Goal: Information Seeking & Learning: Compare options

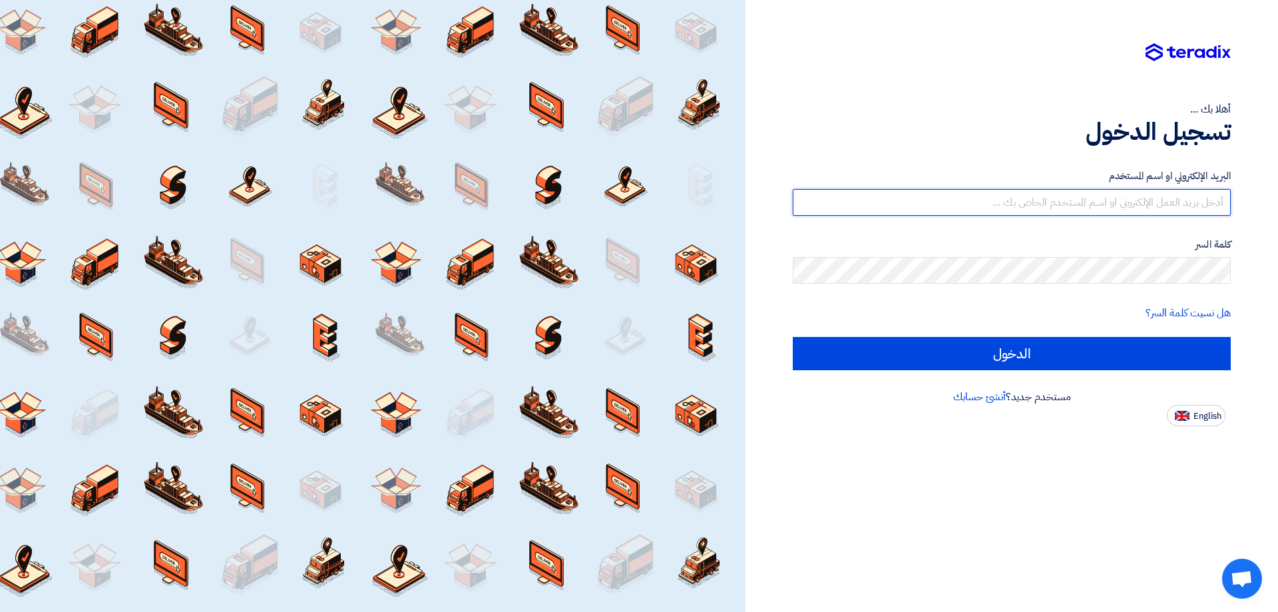
click at [1088, 196] on input "text" at bounding box center [1012, 202] width 438 height 27
type input "[EMAIL_ADDRESS][DOMAIN_NAME]"
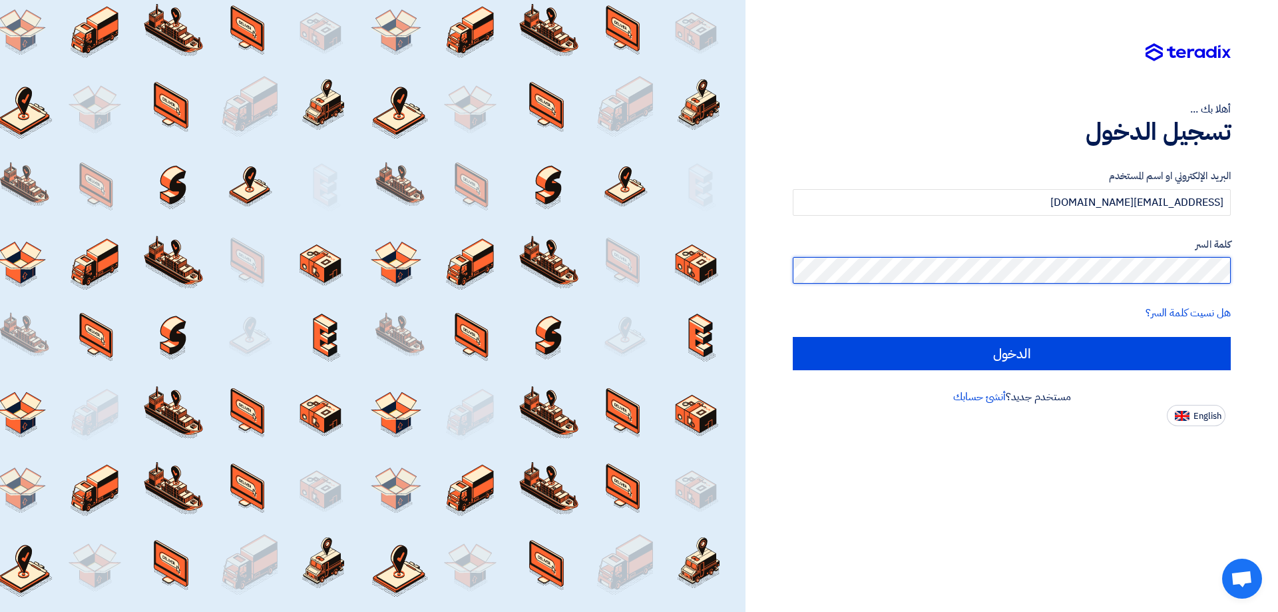
click at [793, 337] on input "الدخول" at bounding box center [1012, 353] width 438 height 33
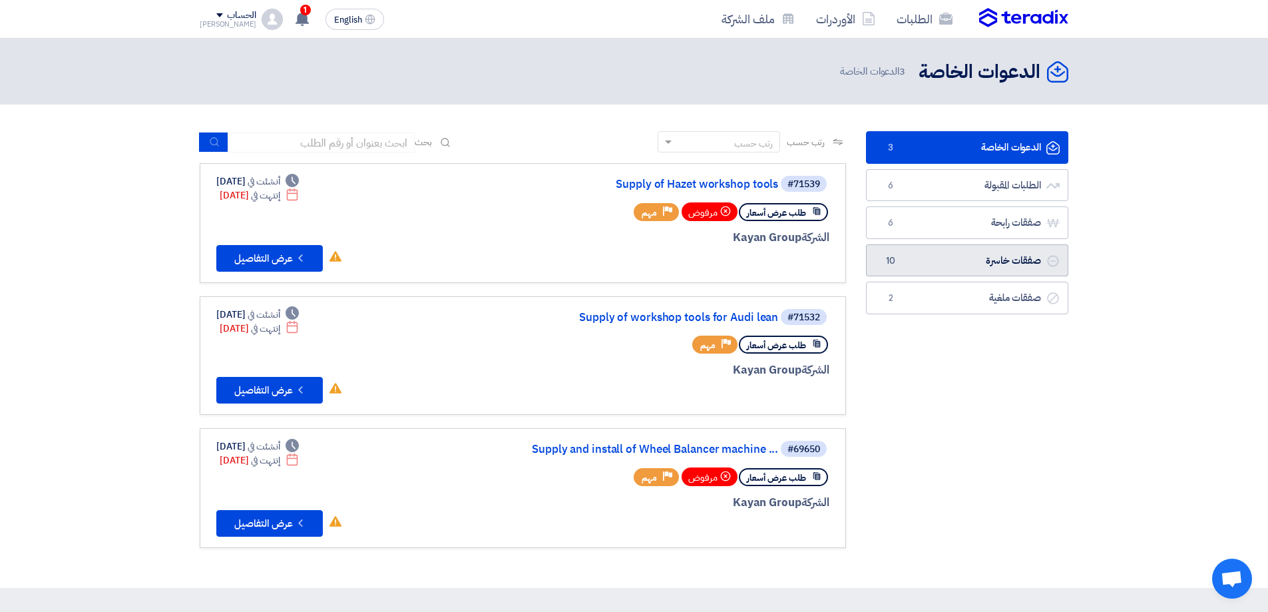
click at [1022, 256] on link "صفقات خاسرة صفقات خاسرة 10" at bounding box center [967, 260] width 202 height 33
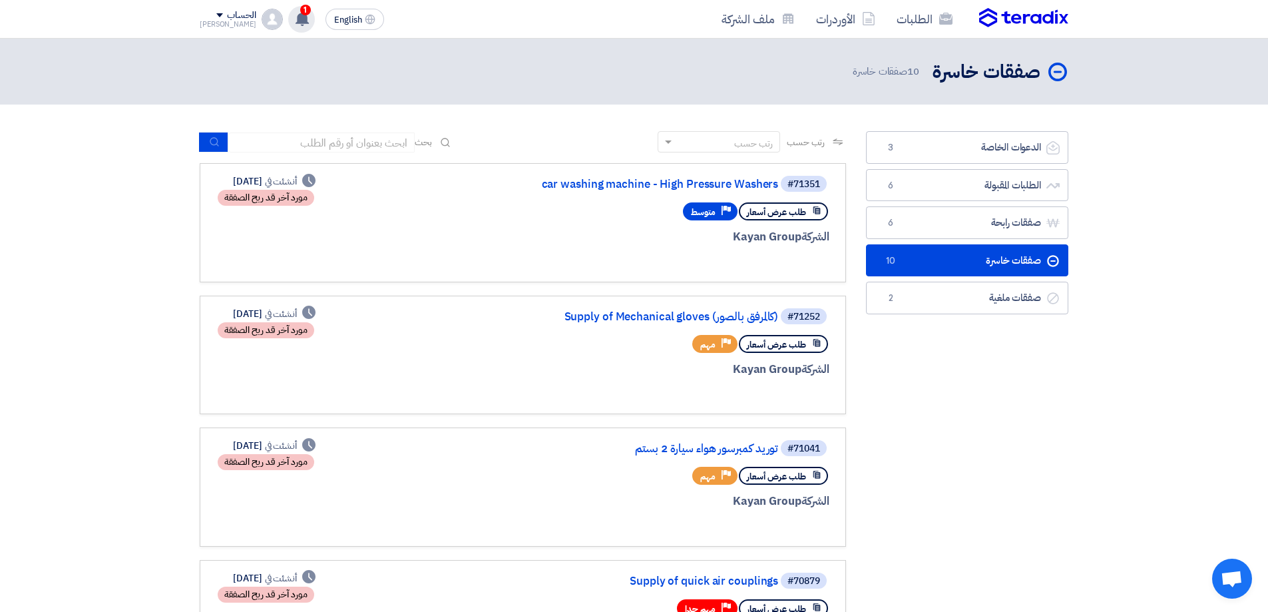
click at [296, 25] on use at bounding box center [302, 18] width 13 height 15
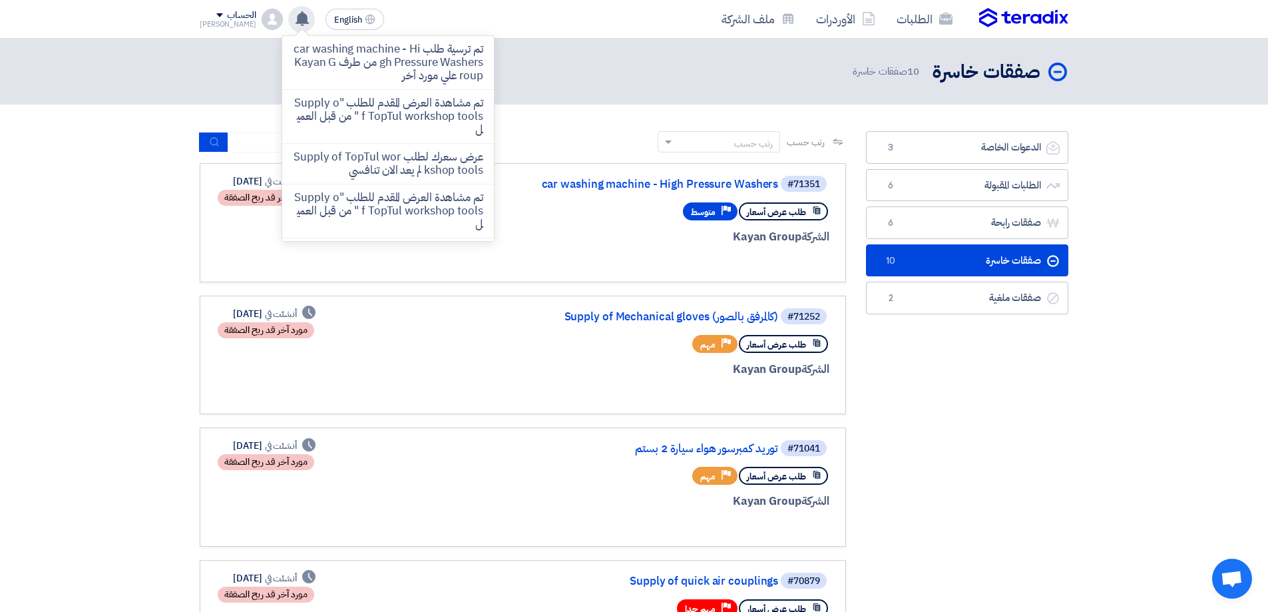
click at [296, 25] on use at bounding box center [302, 18] width 13 height 15
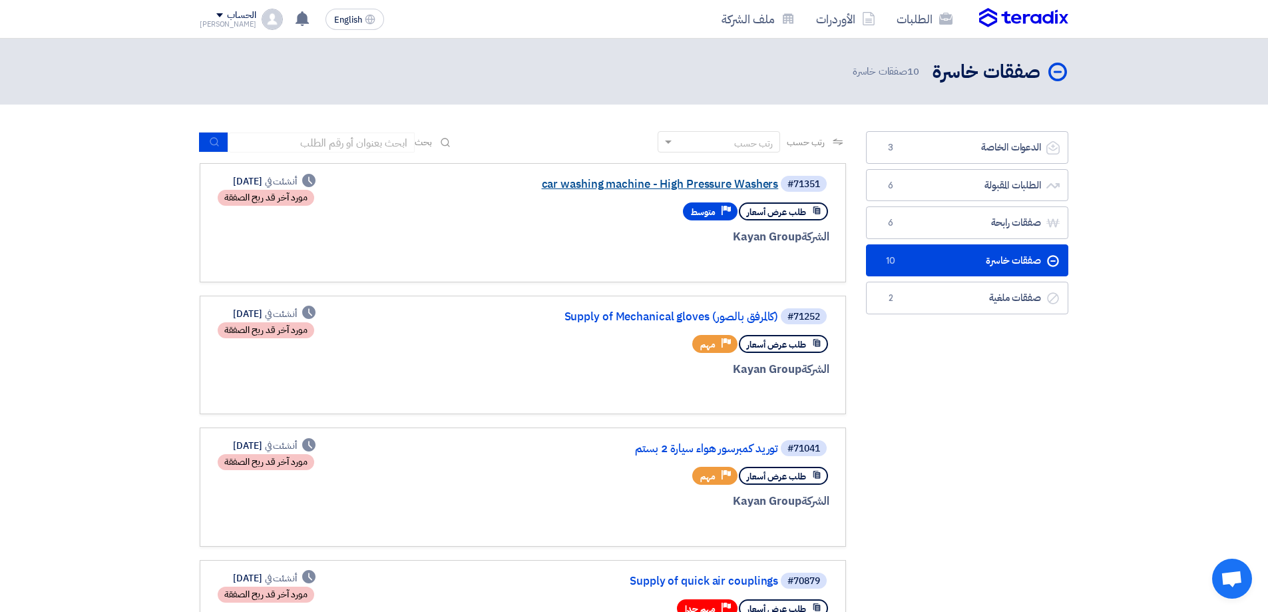
click at [684, 178] on link "car washing machine - High Pressure Washers" at bounding box center [645, 184] width 266 height 12
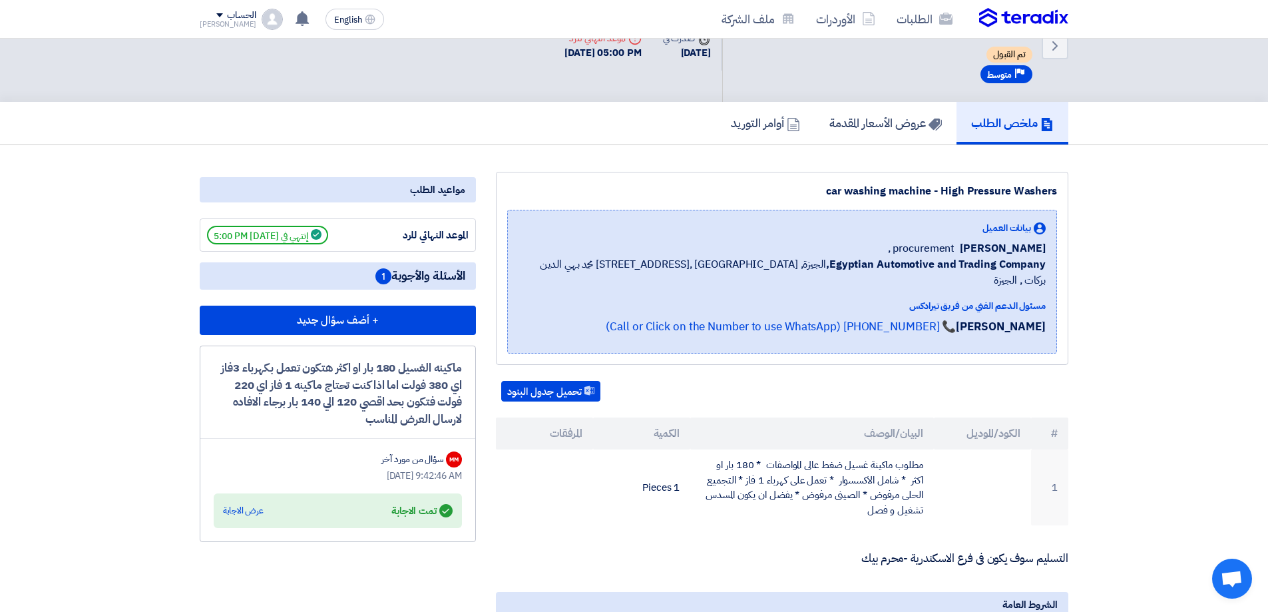
scroll to position [67, 0]
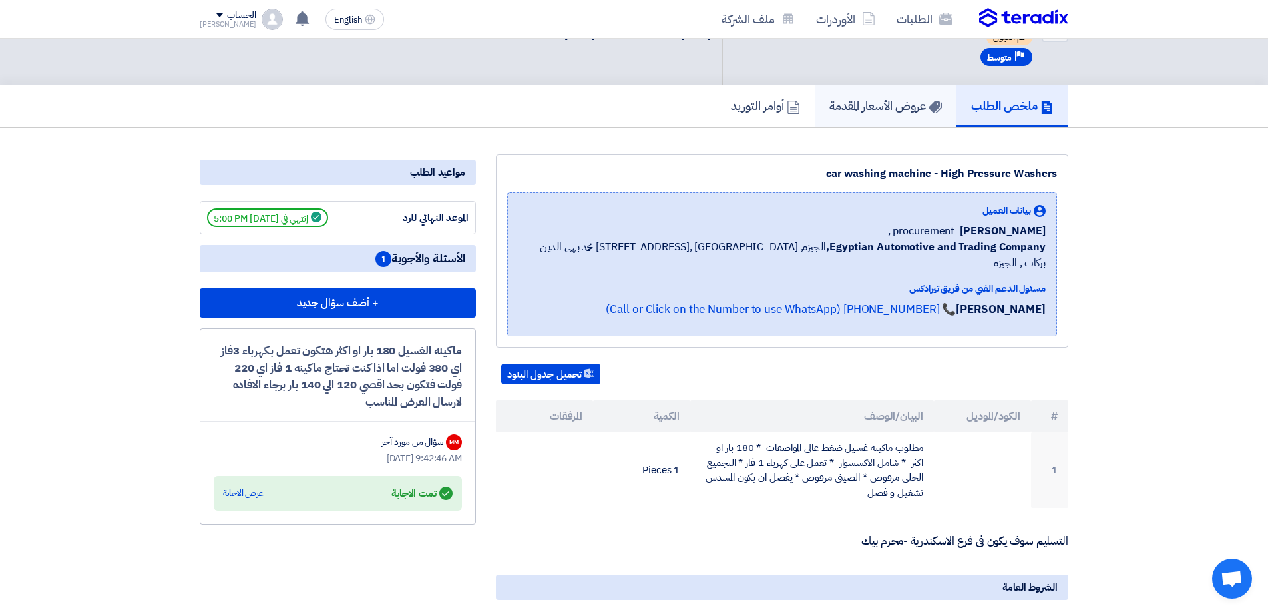
click at [877, 122] on link "عروض الأسعار المقدمة" at bounding box center [886, 106] width 142 height 43
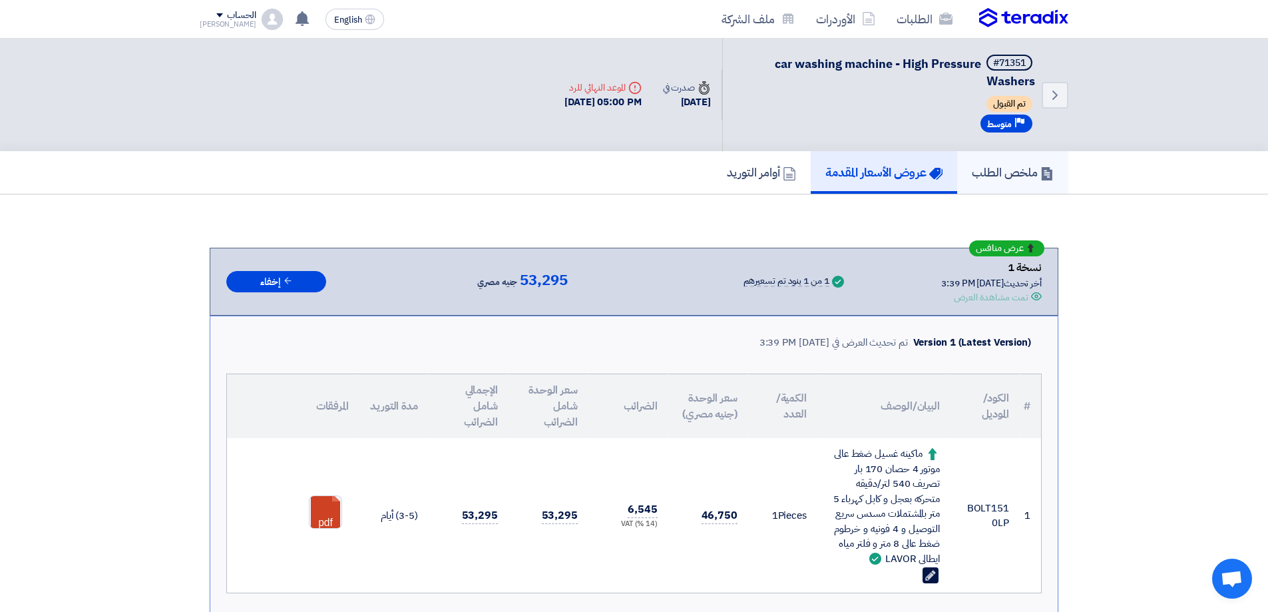
click at [989, 162] on link "ملخص الطلب" at bounding box center [1012, 172] width 111 height 43
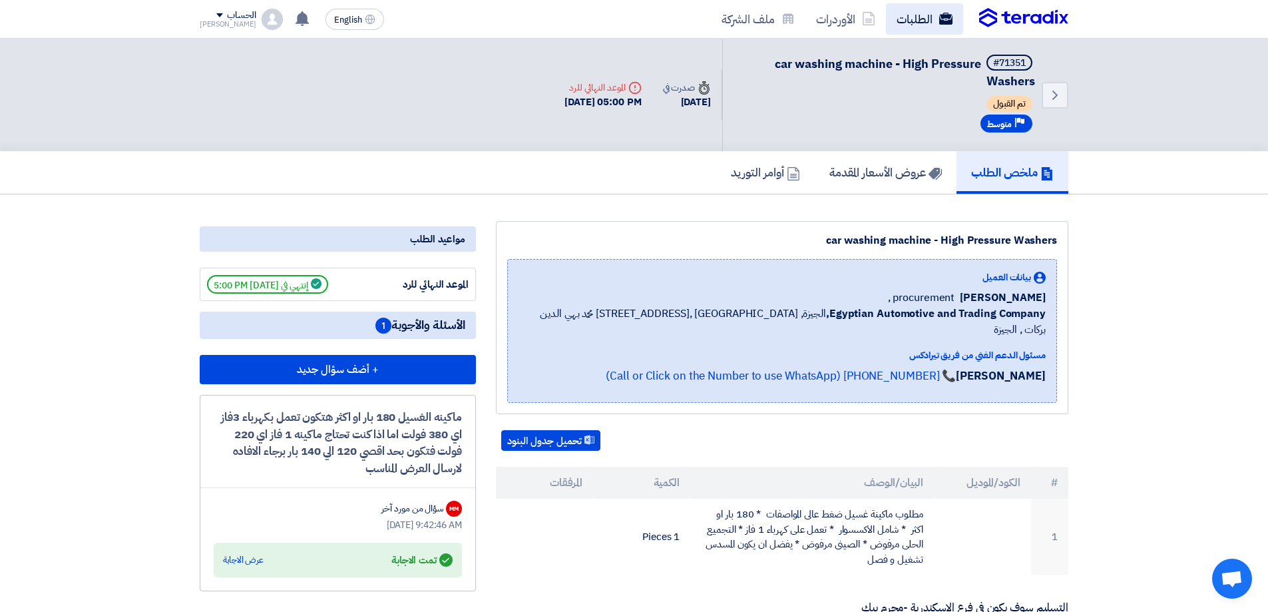
click at [915, 11] on link "الطلبات" at bounding box center [924, 18] width 77 height 31
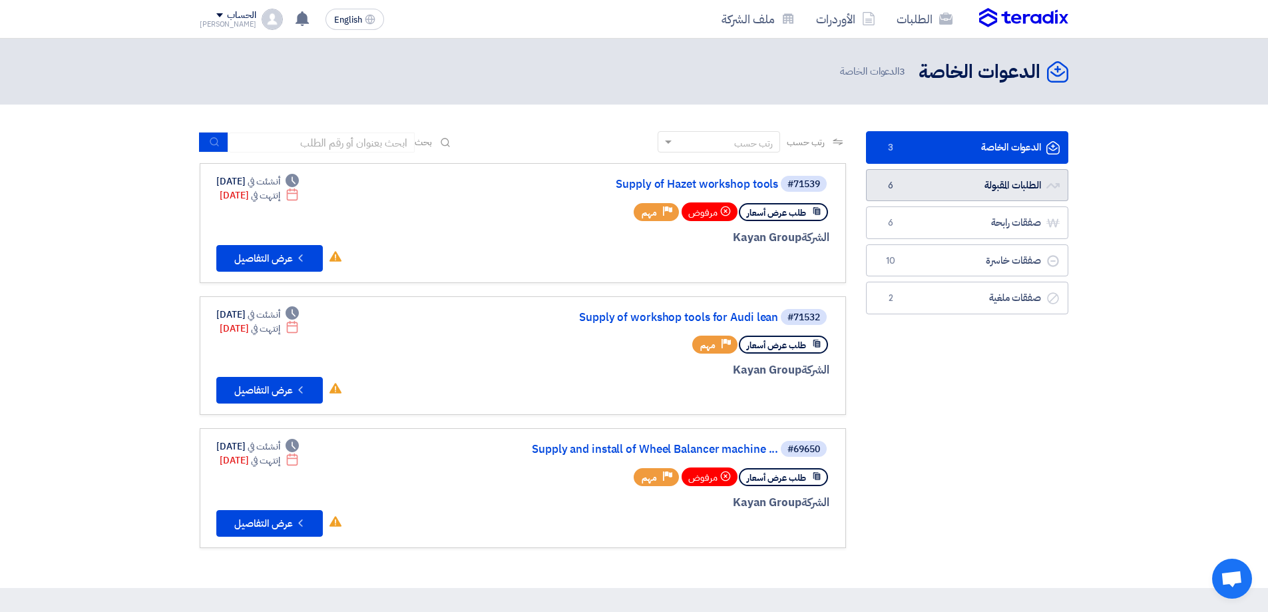
click at [986, 189] on link "الطلبات المقبولة الطلبات المقبولة 6" at bounding box center [967, 185] width 202 height 33
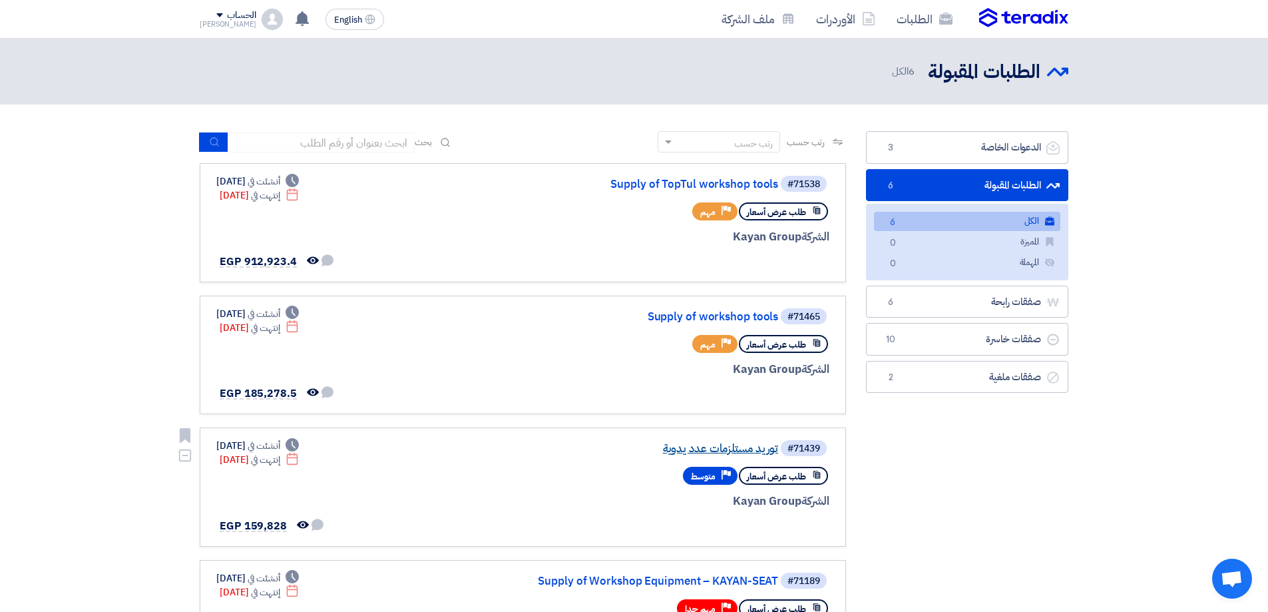
click at [719, 452] on link "توريد مستلزمات عدد يدوية" at bounding box center [645, 449] width 266 height 12
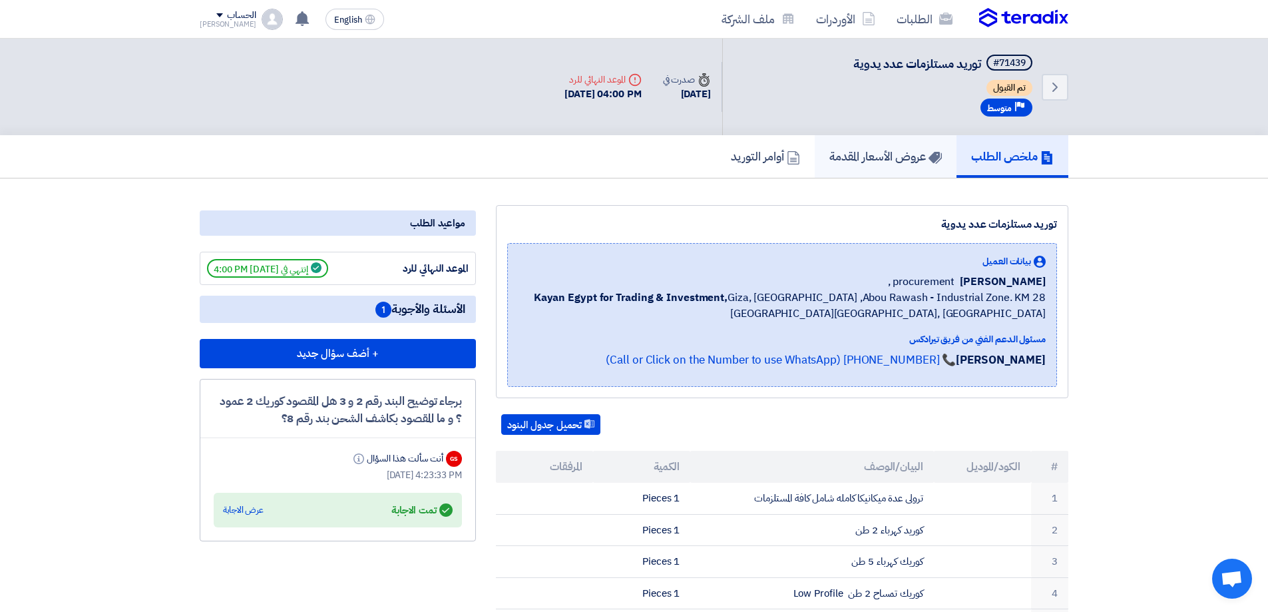
click at [887, 157] on h5 "عروض الأسعار المقدمة" at bounding box center [885, 155] width 112 height 15
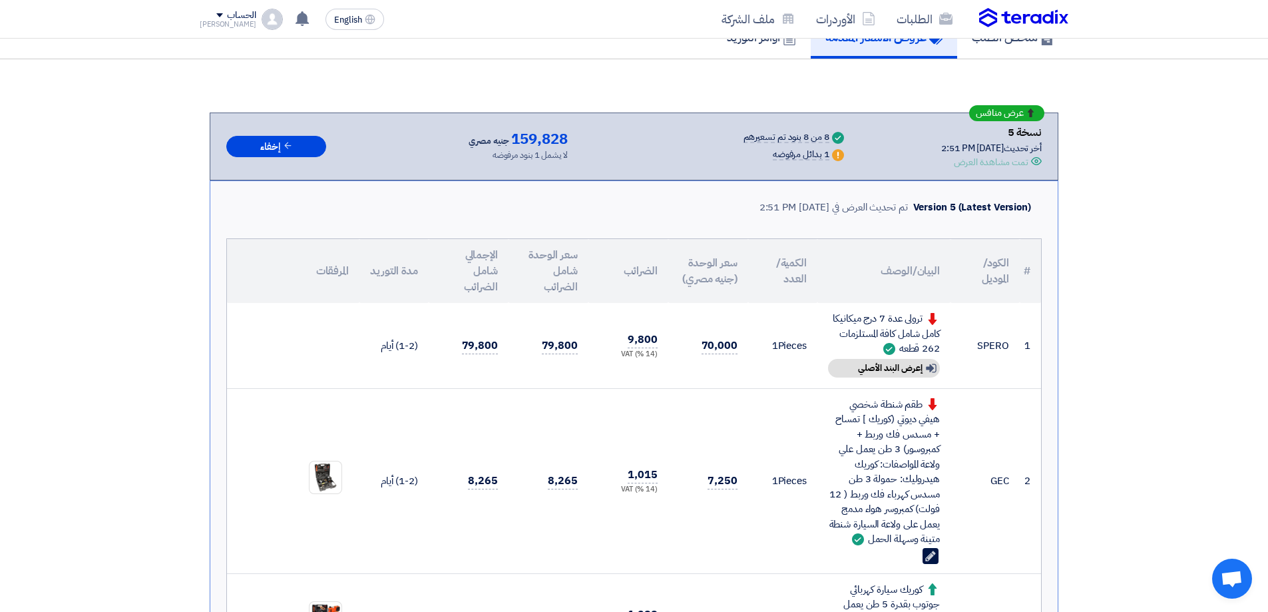
scroll to position [133, 0]
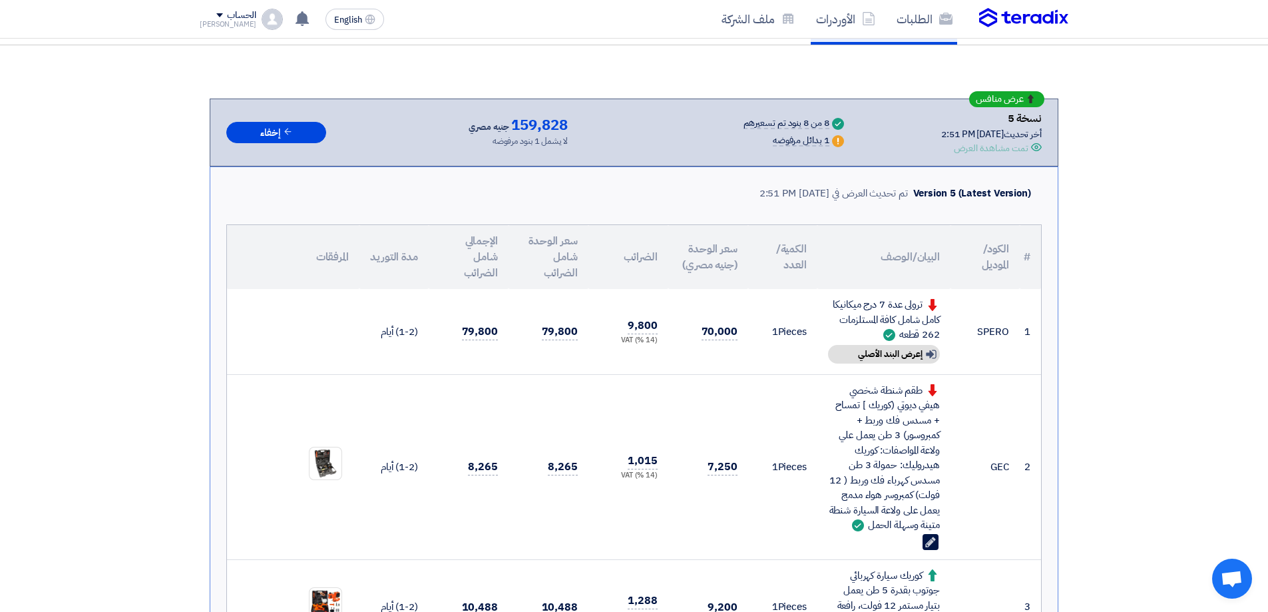
drag, startPoint x: 939, startPoint y: 523, endPoint x: 861, endPoint y: 386, distance: 157.4
click at [861, 386] on div "طقم شنطة شخصي هيفي ديوتي (كوريك ] تمساح + مسدس فك وربط + كمبروسور) 3 طن يعمل عل…" at bounding box center [884, 458] width 112 height 150
click at [864, 387] on div "طقم شنطة شخصي هيفي ديوتي (كوريك ] تمساح + مسدس فك وربط + كمبروسور) 3 طن يعمل عل…" at bounding box center [884, 458] width 112 height 150
drag, startPoint x: 837, startPoint y: 523, endPoint x: 921, endPoint y: 393, distance: 154.5
click at [921, 393] on div "طقم شنطة شخصي هيفي ديوتي (كوريك ] تمساح + مسدس فك وربط + كمبروسور) 3 طن يعمل عل…" at bounding box center [884, 458] width 112 height 150
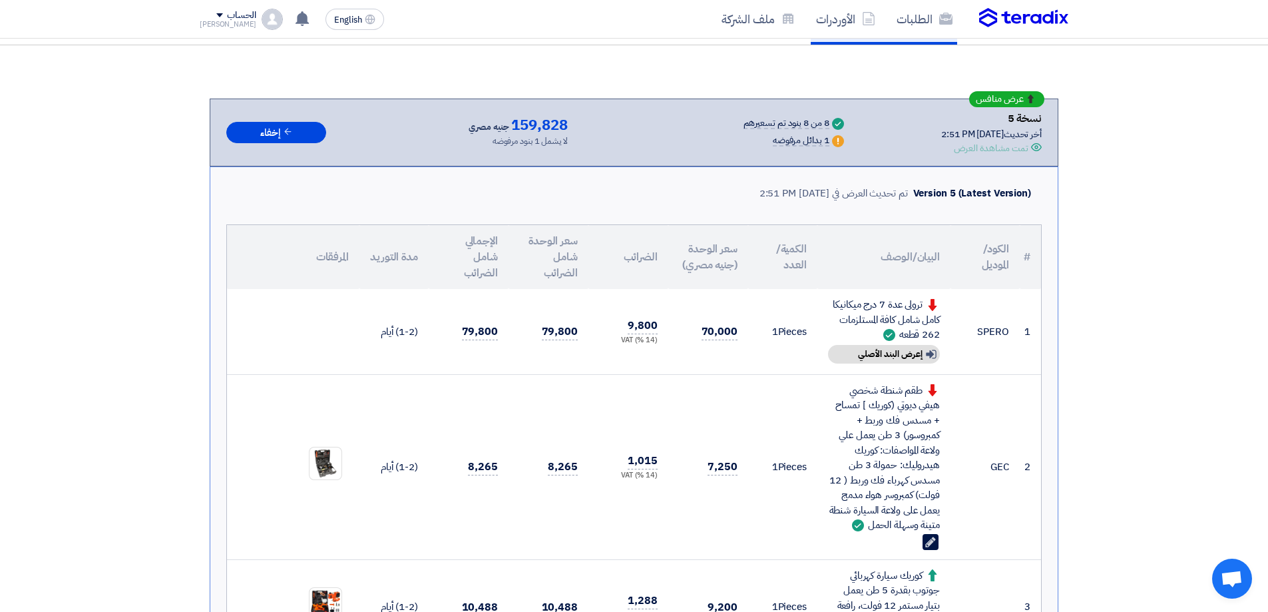
copy div "طقم شنطة شخصي هيفي ديوتي (كوريك ] تمساح + مسدس فك وربط + كمبروسور) 3 طن يعمل عل…"
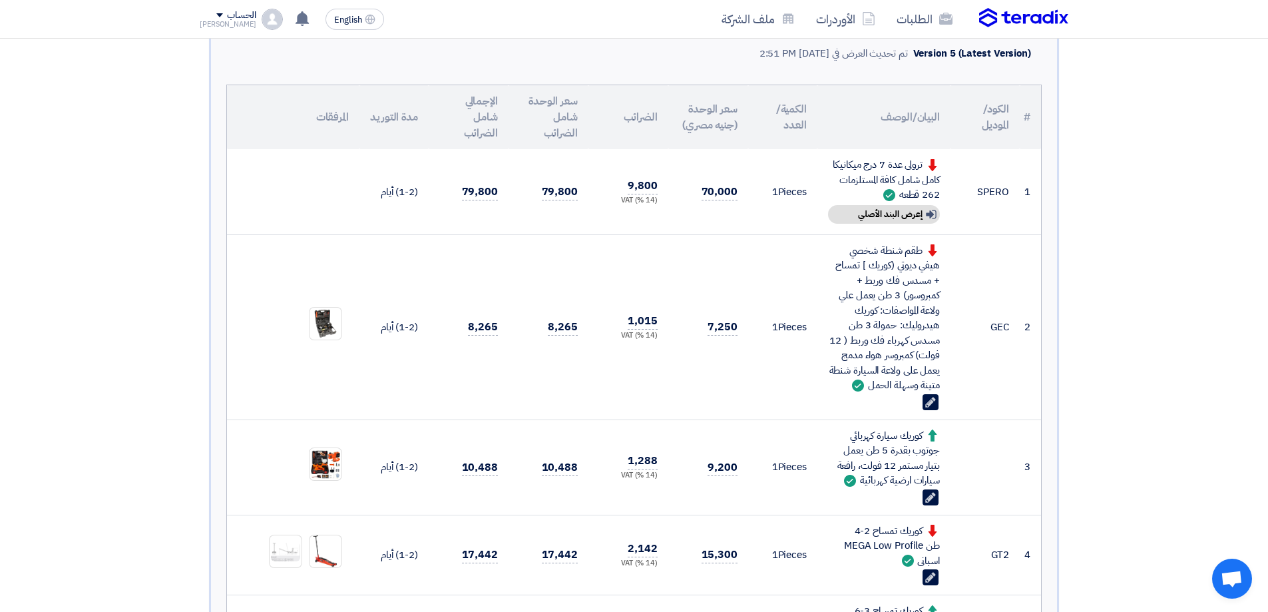
scroll to position [266, 0]
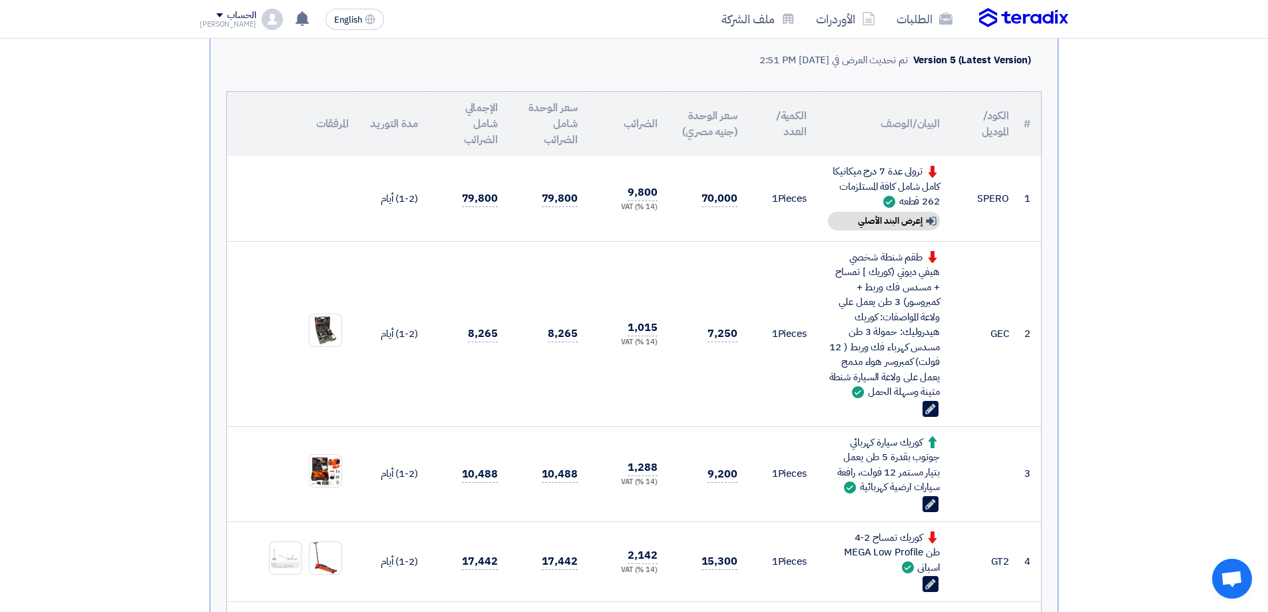
drag, startPoint x: 862, startPoint y: 500, endPoint x: 922, endPoint y: 466, distance: 68.9
click at [922, 466] on div "كوريك سيارة كهربائي جوتوب بقدرة 5 طن يعمل بتيار مستمر 12 فولت، رافعة سيارات ارض…" at bounding box center [884, 465] width 112 height 60
click at [936, 449] on span at bounding box center [931, 442] width 17 height 15
drag, startPoint x: 940, startPoint y: 502, endPoint x: 869, endPoint y: 443, distance: 92.2
click at [869, 443] on td "كوريك سيارة كهربائي جوتوب بقدرة 5 طن يعمل بتيار مستمر 12 فولت، رافعة سيارات ارض…" at bounding box center [883, 473] width 133 height 95
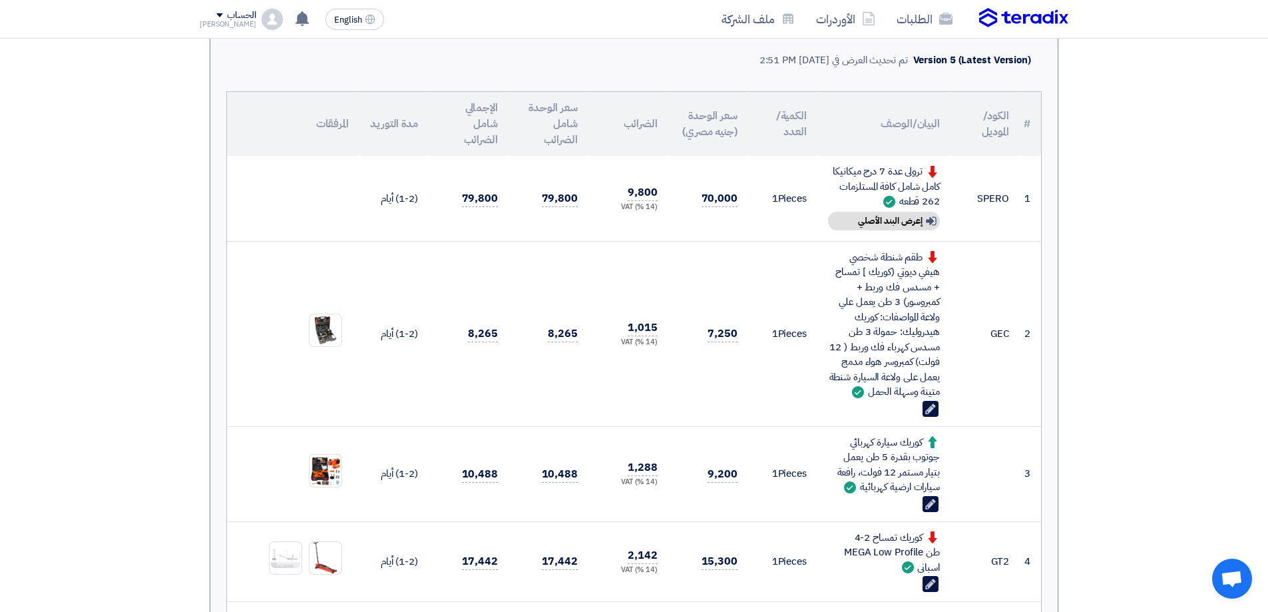
click at [872, 457] on div "كوريك سيارة كهربائي جوتوب بقدرة 5 طن يعمل بتيار مستمر 12 فولت، رافعة سيارات ارض…" at bounding box center [884, 465] width 112 height 60
drag, startPoint x: 861, startPoint y: 504, endPoint x: 934, endPoint y: 457, distance: 86.6
click at [934, 457] on div "كوريك سيارة كهربائي جوتوب بقدرة 5 طن يعمل بتيار مستمر 12 فولت، رافعة سيارات ارض…" at bounding box center [884, 465] width 112 height 60
drag, startPoint x: 903, startPoint y: 486, endPoint x: 914, endPoint y: 335, distance: 151.5
click at [914, 335] on div "طقم شنطة شخصي هيفي ديوتي (كوريك ] تمساح + مسدس فك وربط + كمبروسور) 3 طن يعمل عل…" at bounding box center [884, 325] width 112 height 150
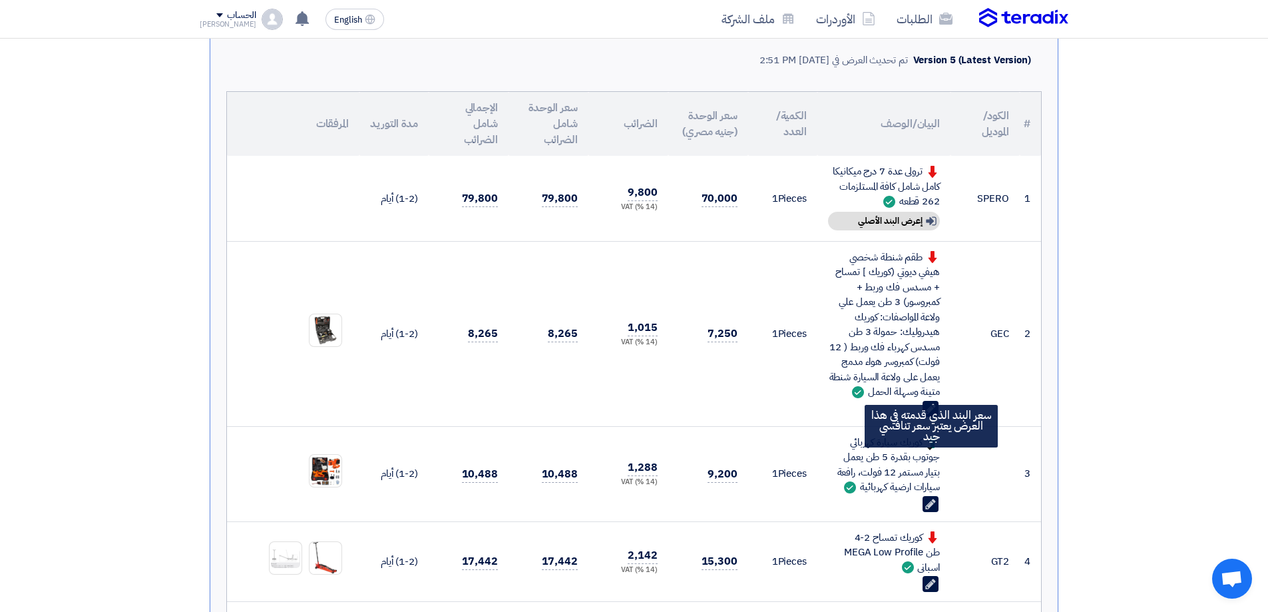
drag, startPoint x: 856, startPoint y: 505, endPoint x: 935, endPoint y: 461, distance: 90.6
click at [935, 461] on div "كوريك سيارة كهربائي جوتوب بقدرة 5 طن يعمل بتيار مستمر 12 فولت، رافعة سيارات ارض…" at bounding box center [884, 465] width 112 height 60
copy div "كوريك سيارة كهربائي جوتوب بقدرة 5 طن يعمل بتيار مستمر 12 فولت، رافعة سيارات ارض…"
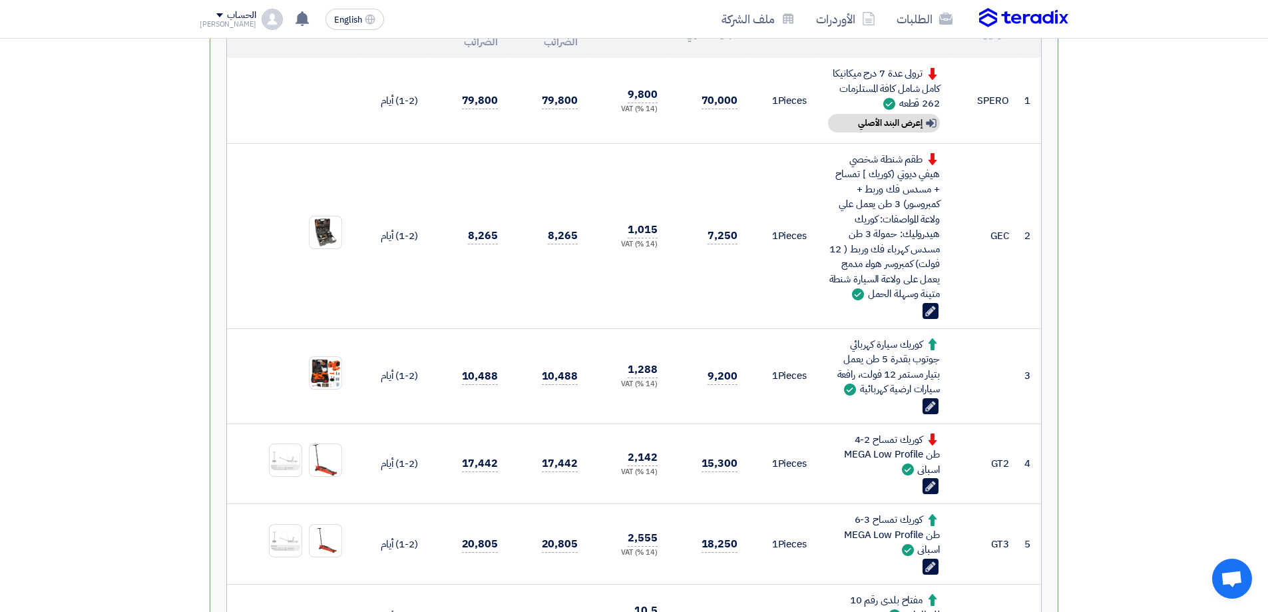
scroll to position [333, 0]
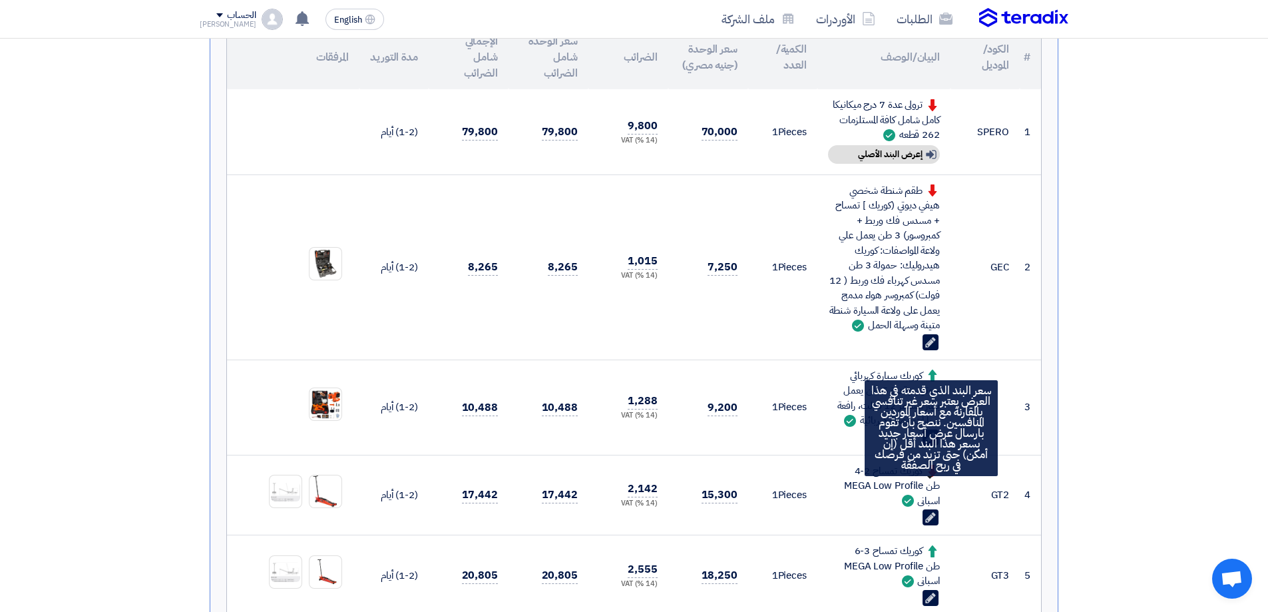
drag, startPoint x: 836, startPoint y: 498, endPoint x: 935, endPoint y: 487, distance: 99.8
click at [936, 487] on div "كوريك تمساح 2-4 طن MEGA Low Profile اسبانى" at bounding box center [884, 485] width 112 height 45
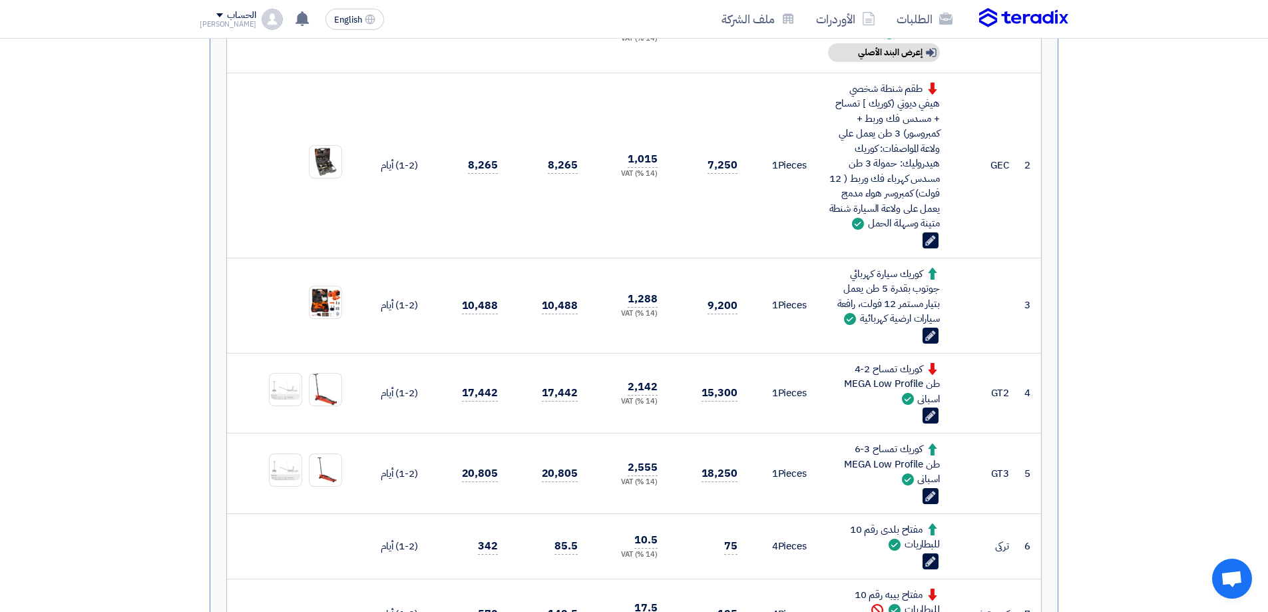
scroll to position [599, 0]
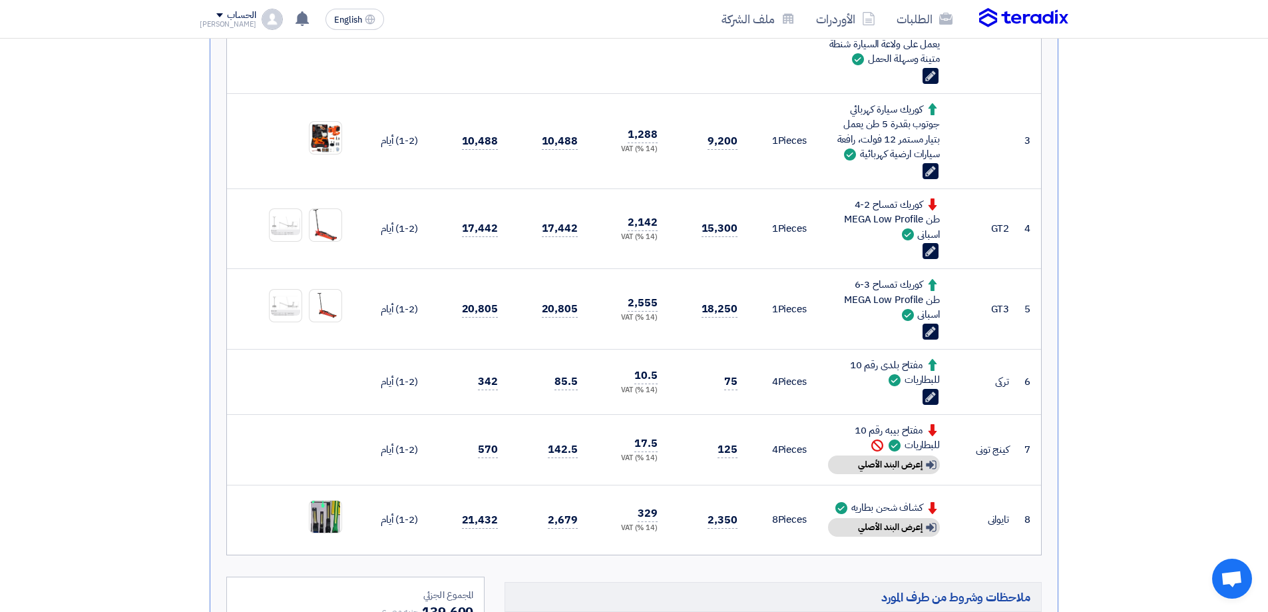
drag, startPoint x: 921, startPoint y: 331, endPoint x: 925, endPoint y: 309, distance: 22.3
click at [925, 309] on div "كوريك تمساح 3-6 طن MEGA Low Profile اسبانى" at bounding box center [884, 299] width 112 height 45
click at [907, 308] on div "كوريك تمساح 3-6 طن MEGA Low Profile اسبانى" at bounding box center [884, 299] width 112 height 45
click at [847, 294] on div "كوريك تمساح 3-6 طن MEGA Low Profile اسبانى" at bounding box center [884, 299] width 112 height 45
drag, startPoint x: 918, startPoint y: 330, endPoint x: 927, endPoint y: 307, distance: 25.1
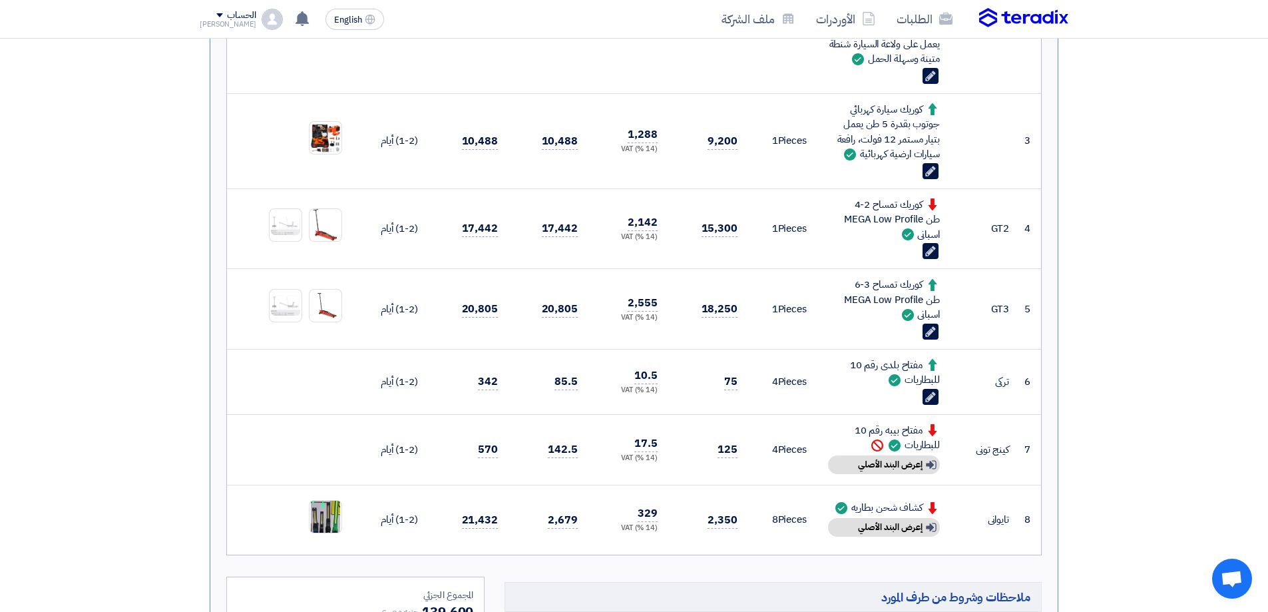
click at [927, 306] on div "كوريك تمساح 3-6 طن MEGA Low Profile اسبانى" at bounding box center [884, 299] width 112 height 45
click at [928, 308] on div "كوريك تمساح 3-6 طن MEGA Low Profile اسبانى" at bounding box center [884, 299] width 112 height 45
click at [865, 303] on div "كوريك تمساح 3-6 طن MEGA Low Profile اسبانى" at bounding box center [884, 299] width 112 height 45
click at [827, 318] on td "كوريك تمساح 3-6 طن MEGA Low Profile اسبانى Edit" at bounding box center [883, 309] width 133 height 81
click at [845, 322] on div "كوريك تمساح 3-6 طن MEGA Low Profile اسبانى" at bounding box center [884, 299] width 112 height 45
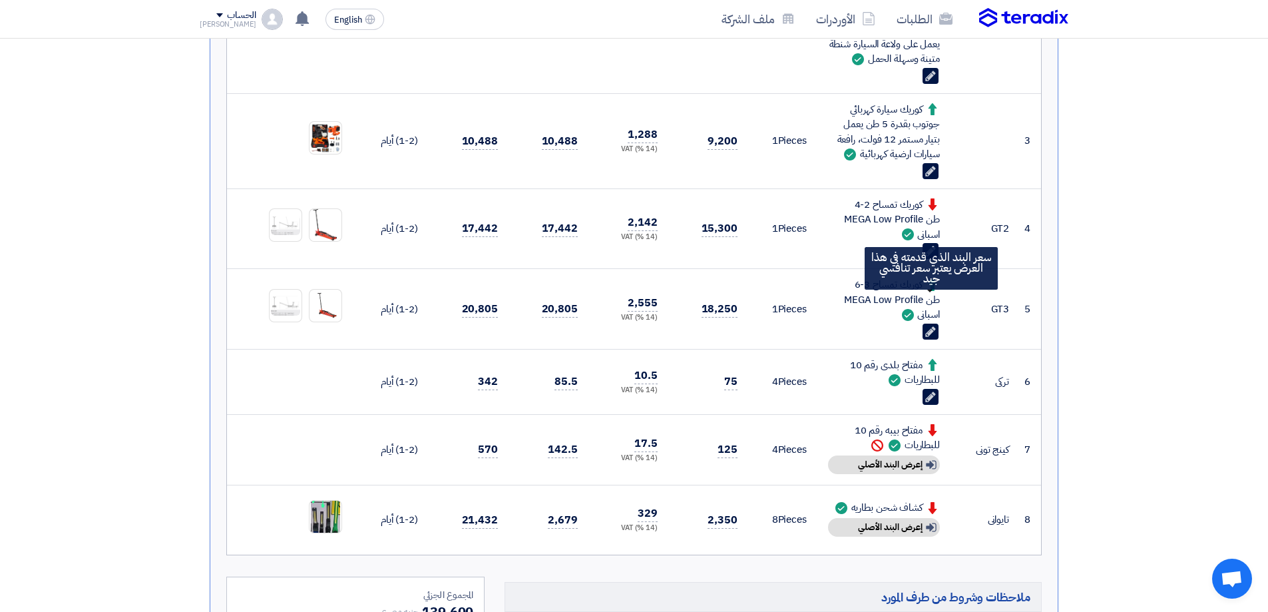
drag, startPoint x: 845, startPoint y: 311, endPoint x: 932, endPoint y: 298, distance: 87.5
click at [932, 298] on div "كوريك تمساح 3-6 طن MEGA Low Profile اسبانى سعر البند الذي قدمته في هذا العرض يع…" at bounding box center [884, 299] width 112 height 45
copy div "كوريك تمساح 3-6 طن MEGA Low Profile"
click at [913, 387] on div "مفتاح بلدى رقم 10 للبطاريات" at bounding box center [884, 372] width 112 height 30
click at [853, 381] on div "مفتاح بلدى رقم 10 للبطاريات" at bounding box center [884, 372] width 112 height 30
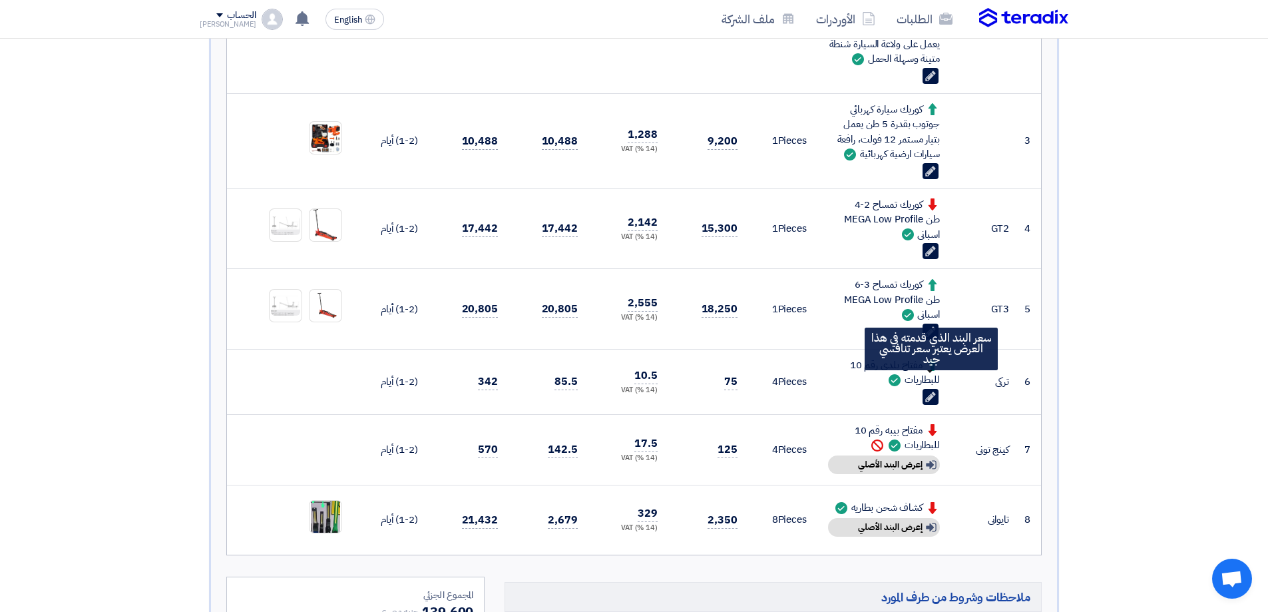
drag, startPoint x: 905, startPoint y: 394, endPoint x: 937, endPoint y: 377, distance: 36.3
click at [937, 377] on div "مفتاح بلدى رقم 10 للبطاريات سعر البند الذي قدمته في هذا العرض يعتبر سعر تنافسي …" at bounding box center [884, 372] width 112 height 30
copy div "مفتاح بلدى رقم 10 للبطاريات"
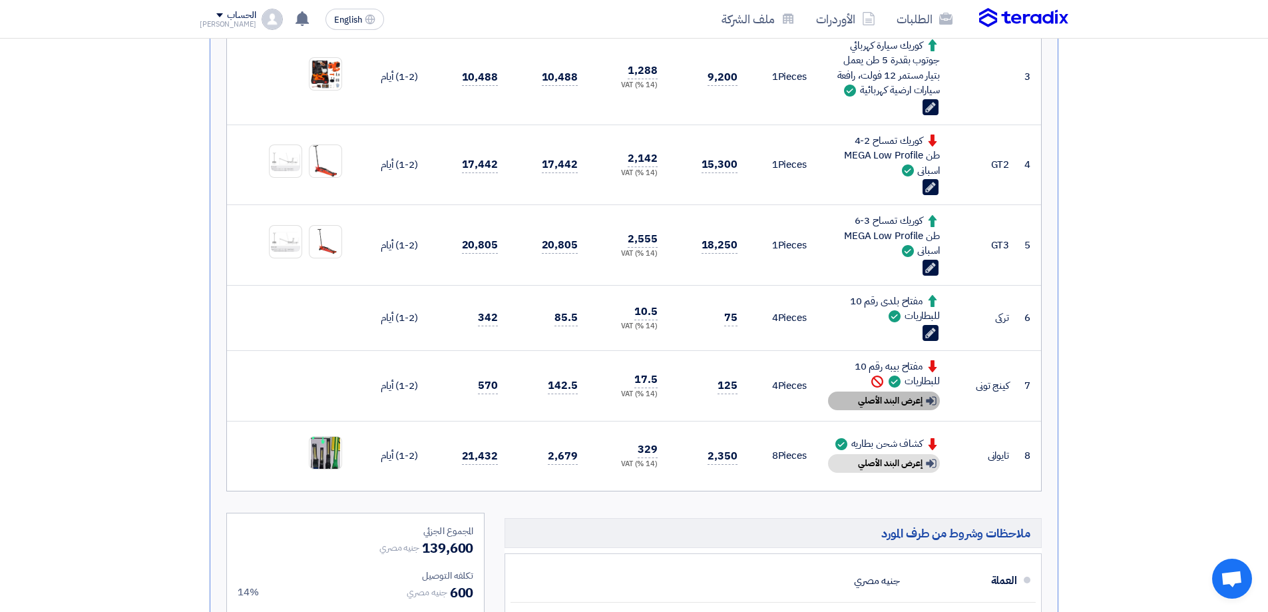
scroll to position [666, 0]
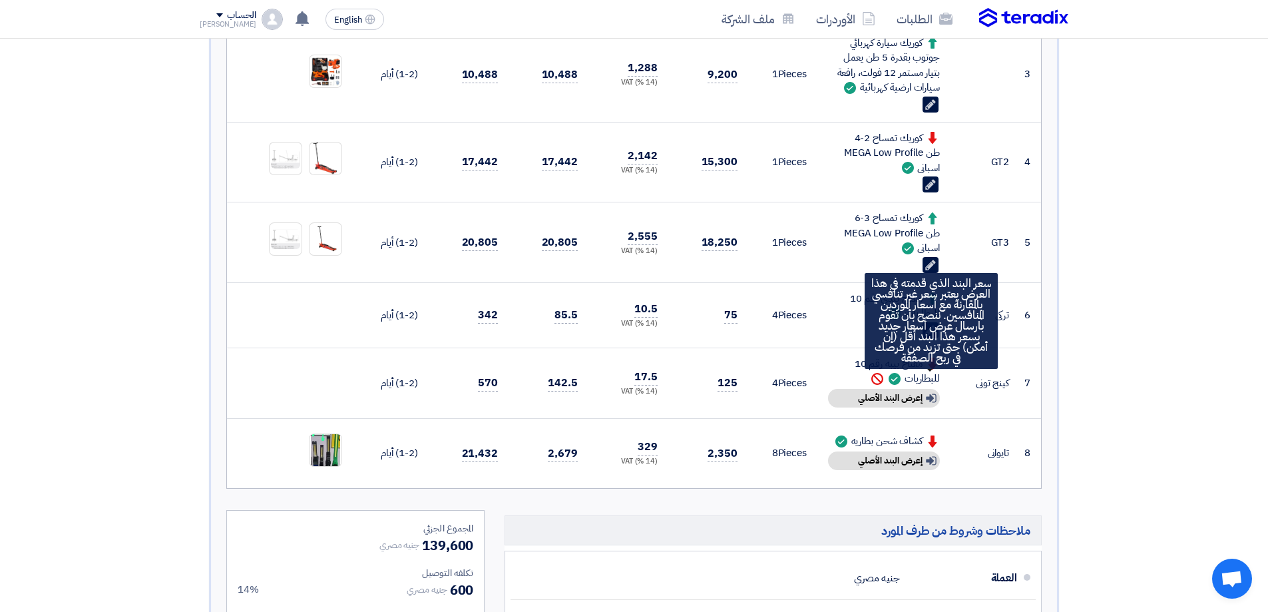
drag, startPoint x: 907, startPoint y: 393, endPoint x: 929, endPoint y: 379, distance: 25.7
click at [929, 379] on div "مفتاح بيبه رقم 10 للبطاريات" at bounding box center [884, 371] width 112 height 30
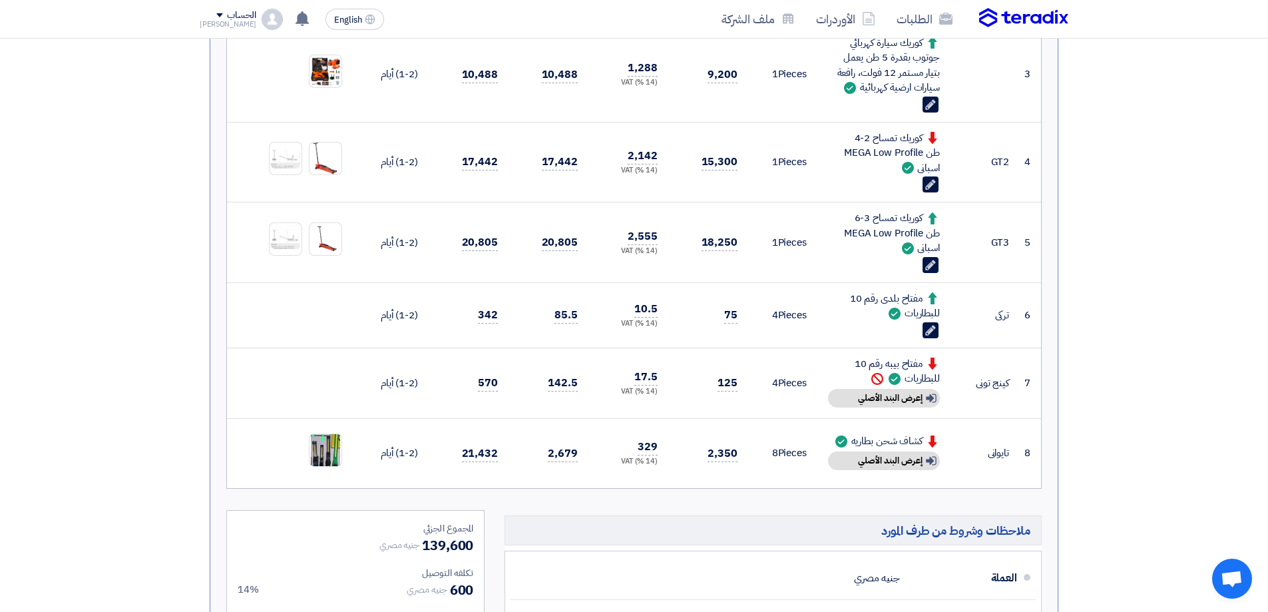
copy div "مفتاح بيبه رقم 10 للبطاريات"
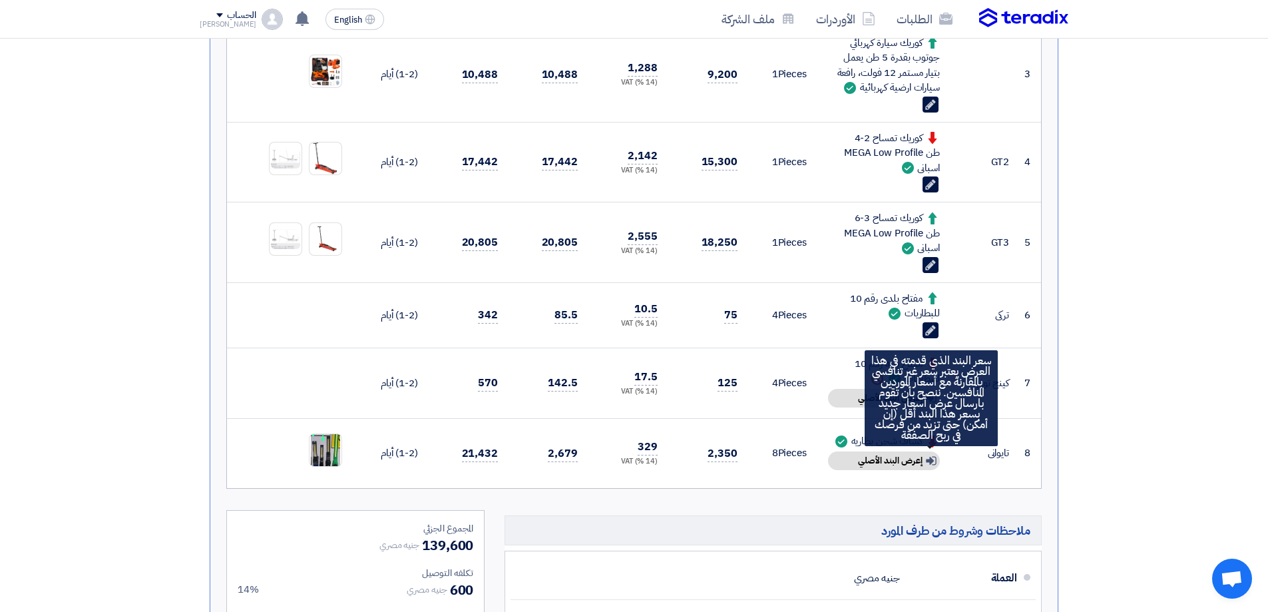
drag, startPoint x: 848, startPoint y: 457, endPoint x: 927, endPoint y: 457, distance: 78.5
click at [927, 449] on div "كشاف شحن بطاريه" at bounding box center [884, 440] width 112 height 15
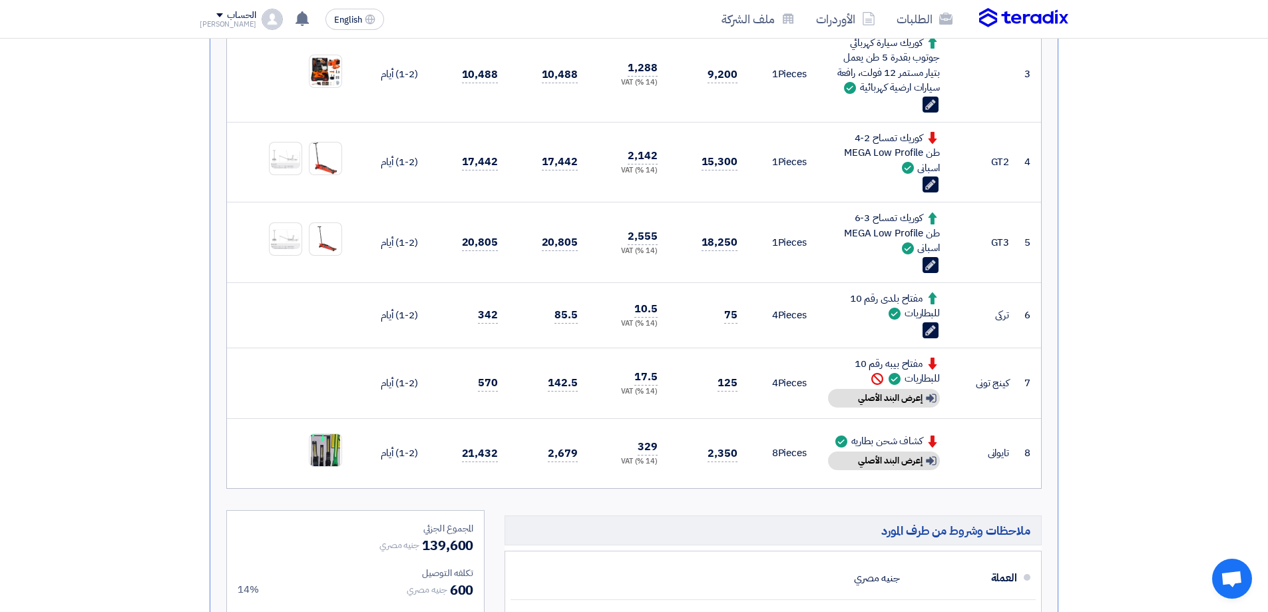
copy div "كشاف شحن بطاريه"
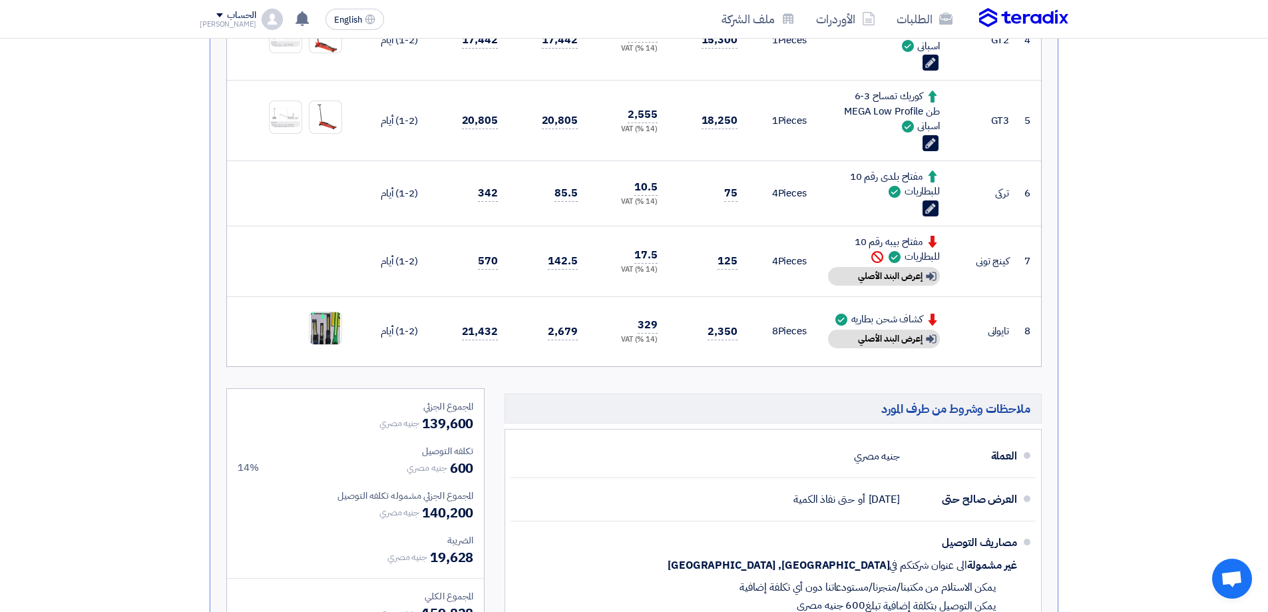
scroll to position [799, 0]
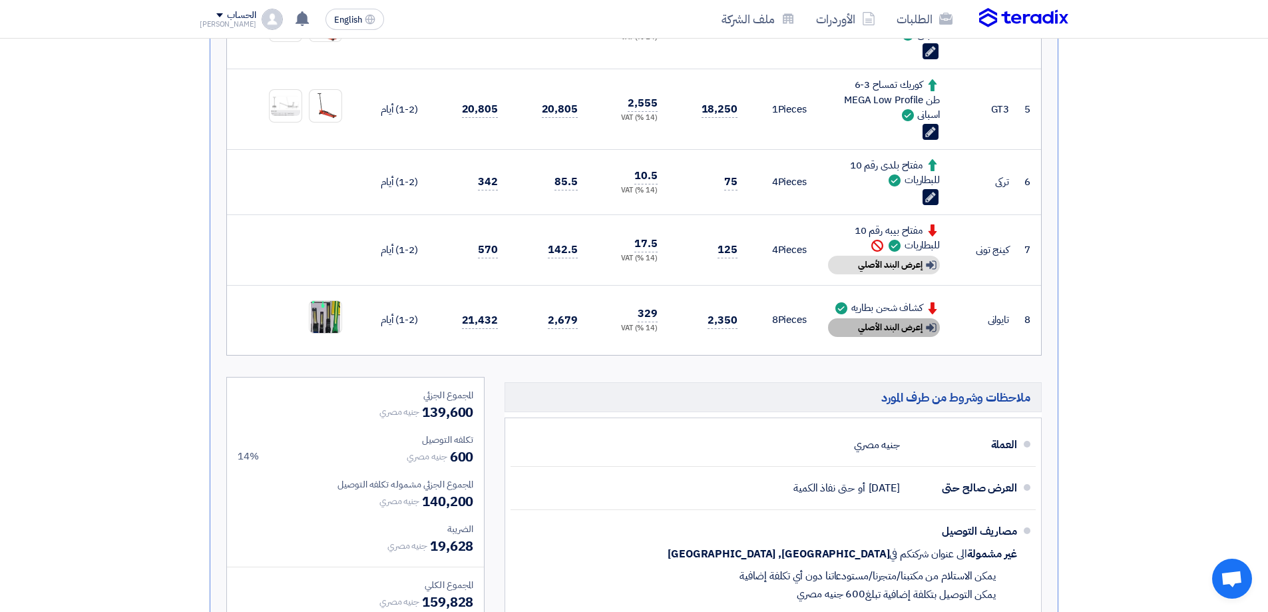
click at [922, 337] on div "Show details إعرض البند الأصلي" at bounding box center [884, 327] width 112 height 19
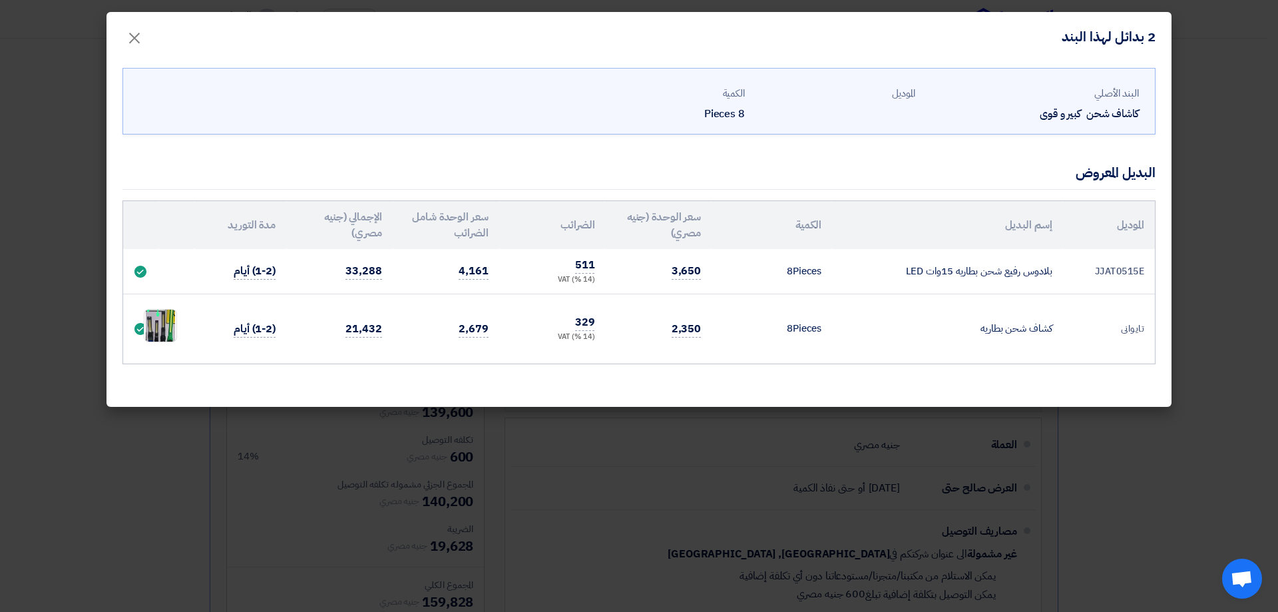
drag, startPoint x: 903, startPoint y: 276, endPoint x: 1052, endPoint y: 278, distance: 148.4
click at [1052, 278] on td "بلادوس رفيع شحن بطاريه 15وات LED" at bounding box center [947, 271] width 230 height 45
copy td "بلادوس رفيع شحن بطاريه 15وات LED"
click at [134, 37] on span "×" at bounding box center [134, 37] width 16 height 40
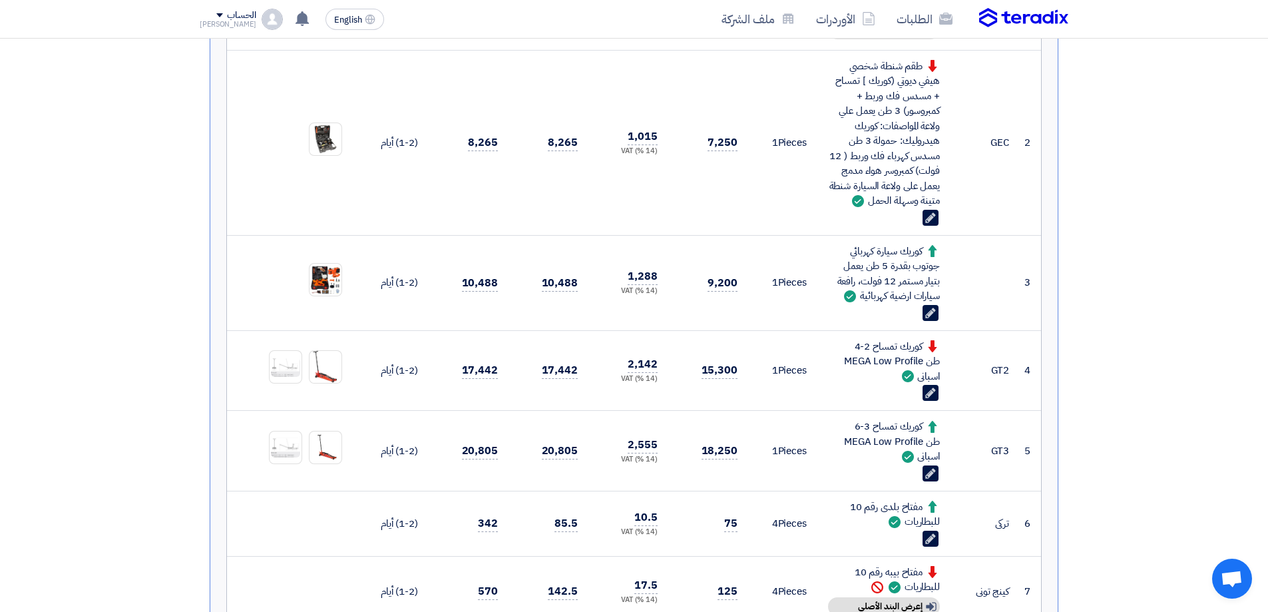
scroll to position [399, 0]
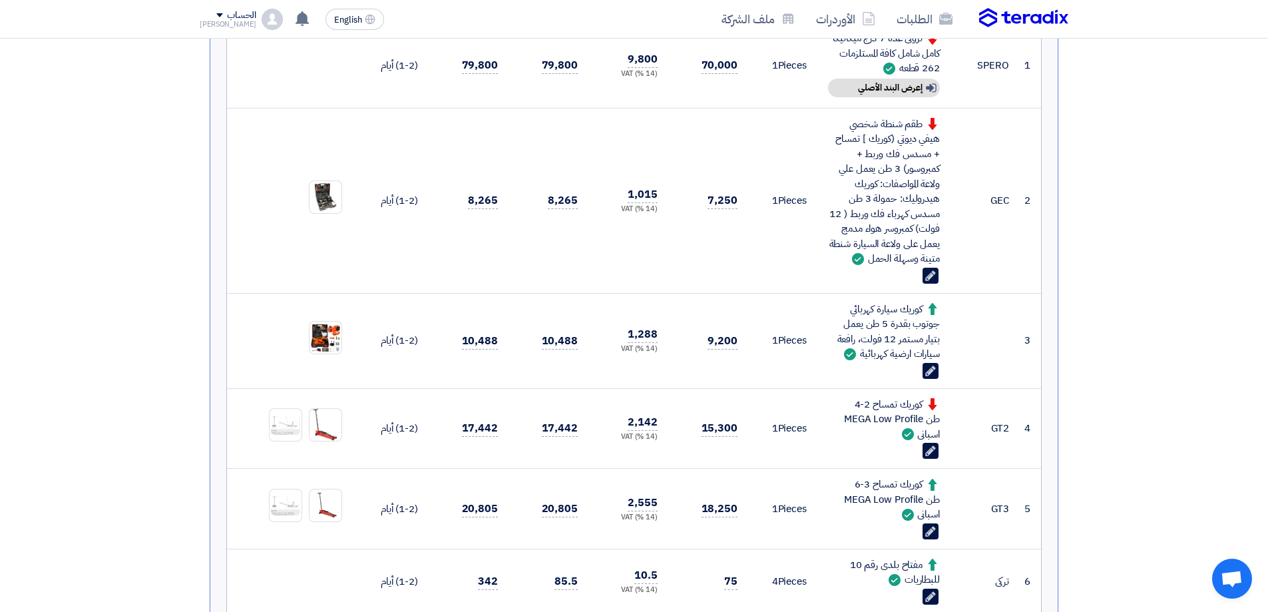
click at [1036, 20] on img at bounding box center [1023, 18] width 89 height 20
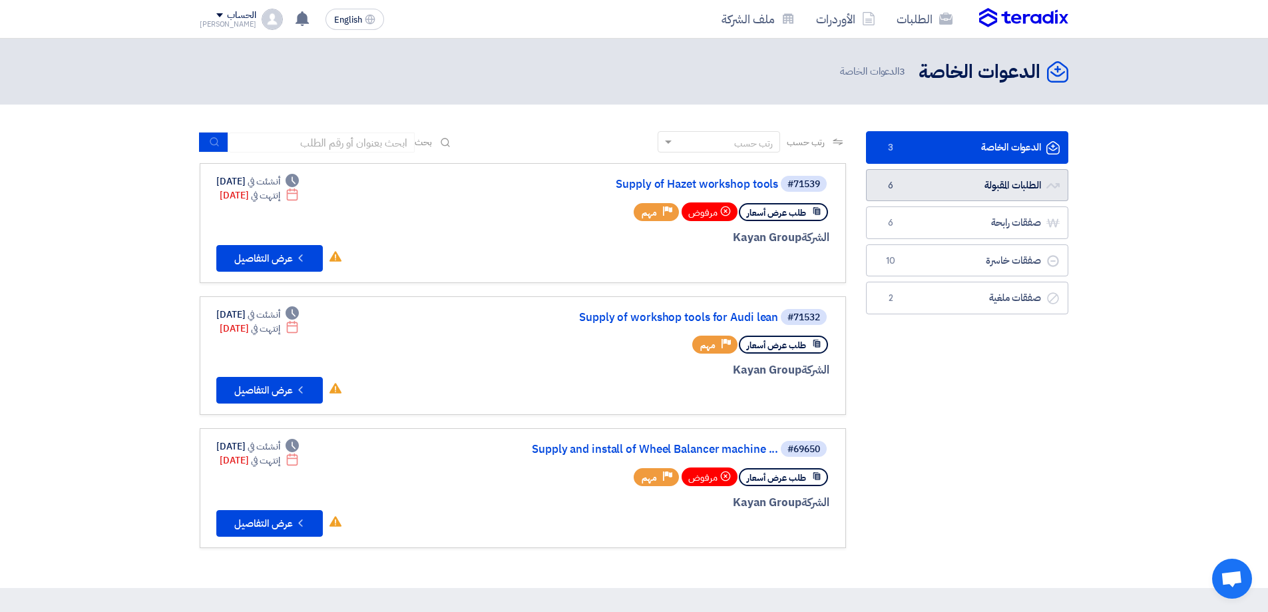
click at [1002, 182] on link "الطلبات المقبولة الطلبات المقبولة 6" at bounding box center [967, 185] width 202 height 33
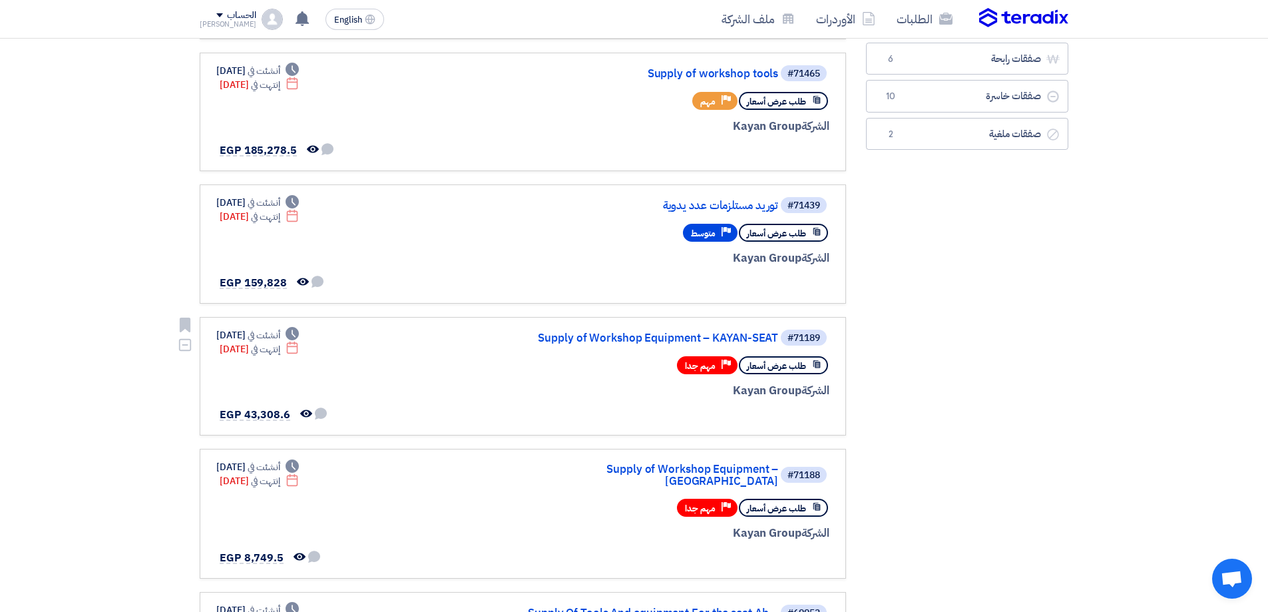
scroll to position [266, 0]
